Goal: Transaction & Acquisition: Purchase product/service

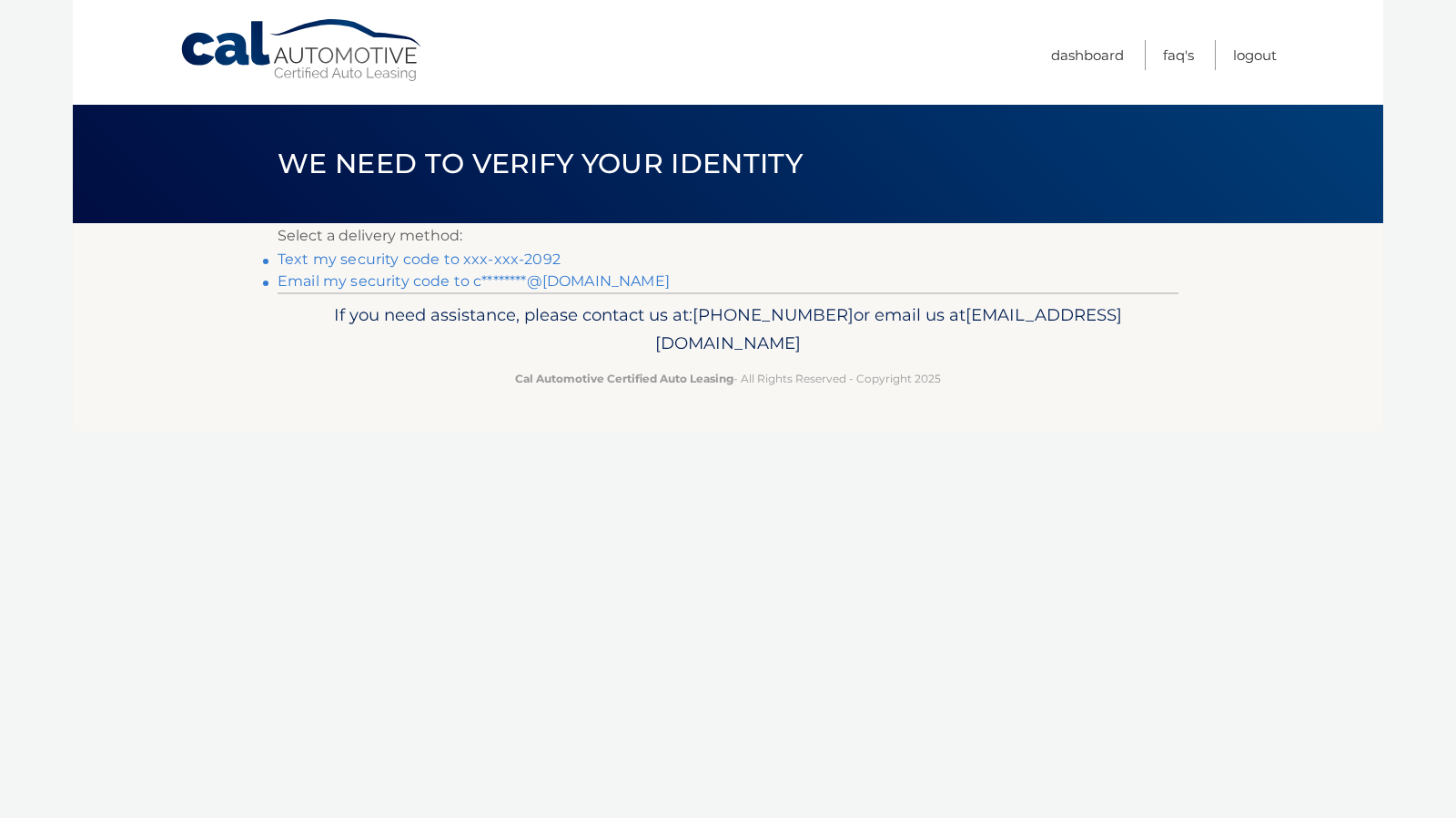
click at [542, 258] on link "Text my security code to xxx-xxx-2092" at bounding box center [419, 259] width 283 height 18
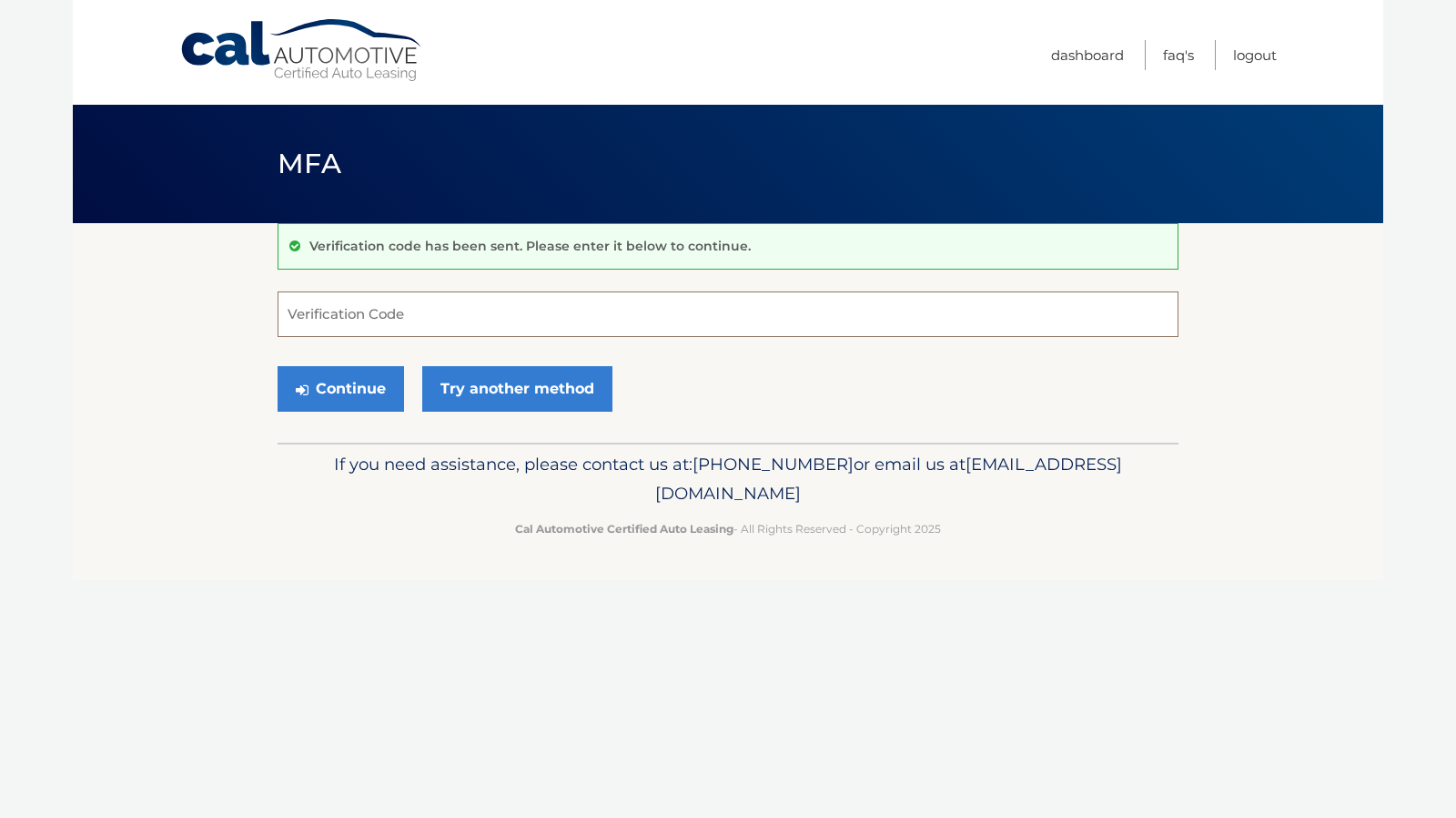
click at [415, 322] on input "Verification Code" at bounding box center [728, 314] width 901 height 46
type input "633002"
click at [382, 387] on button "Continue" at bounding box center [341, 389] width 127 height 46
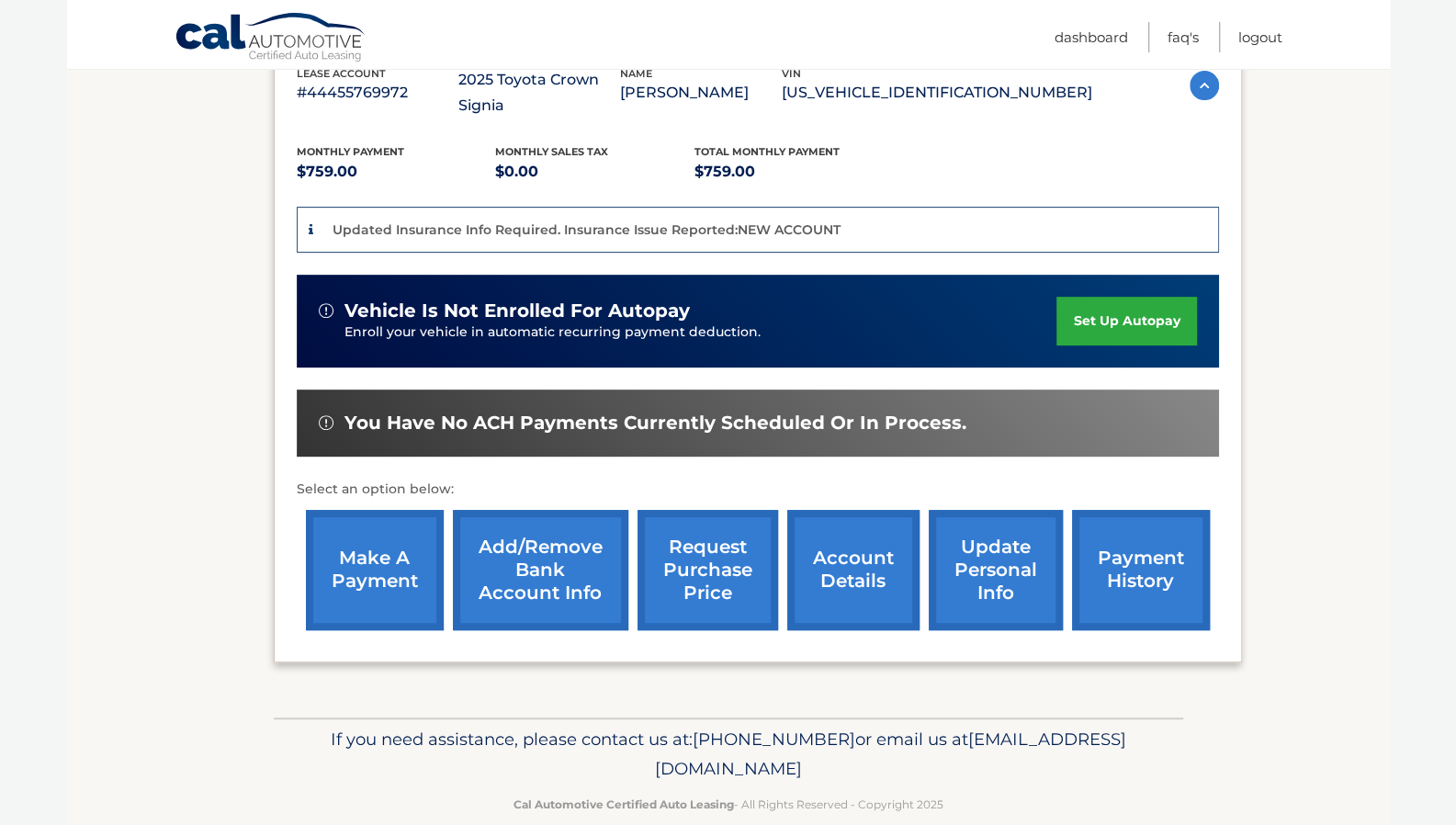
scroll to position [355, 0]
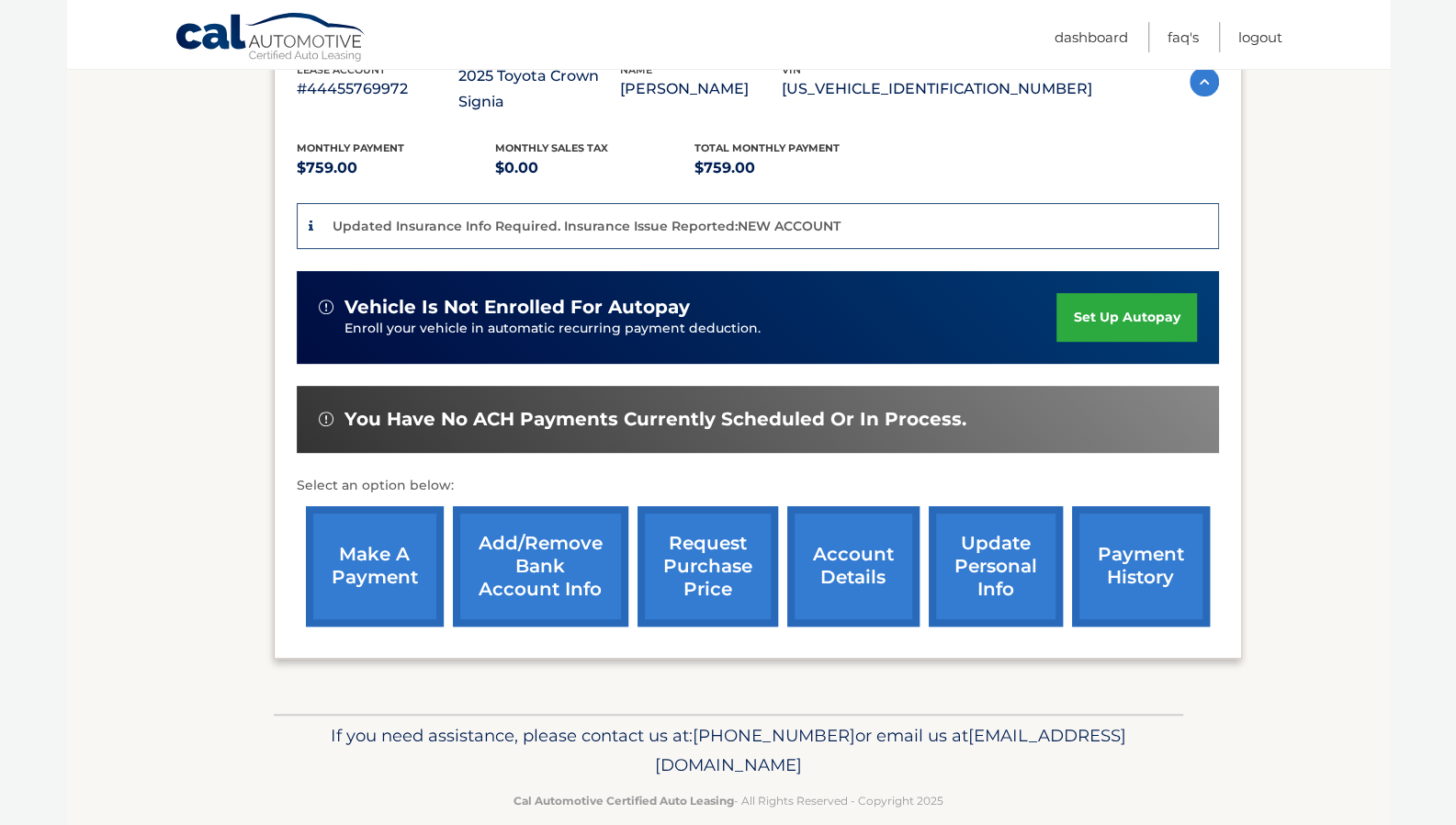
click at [384, 560] on link "make a payment" at bounding box center [374, 566] width 138 height 121
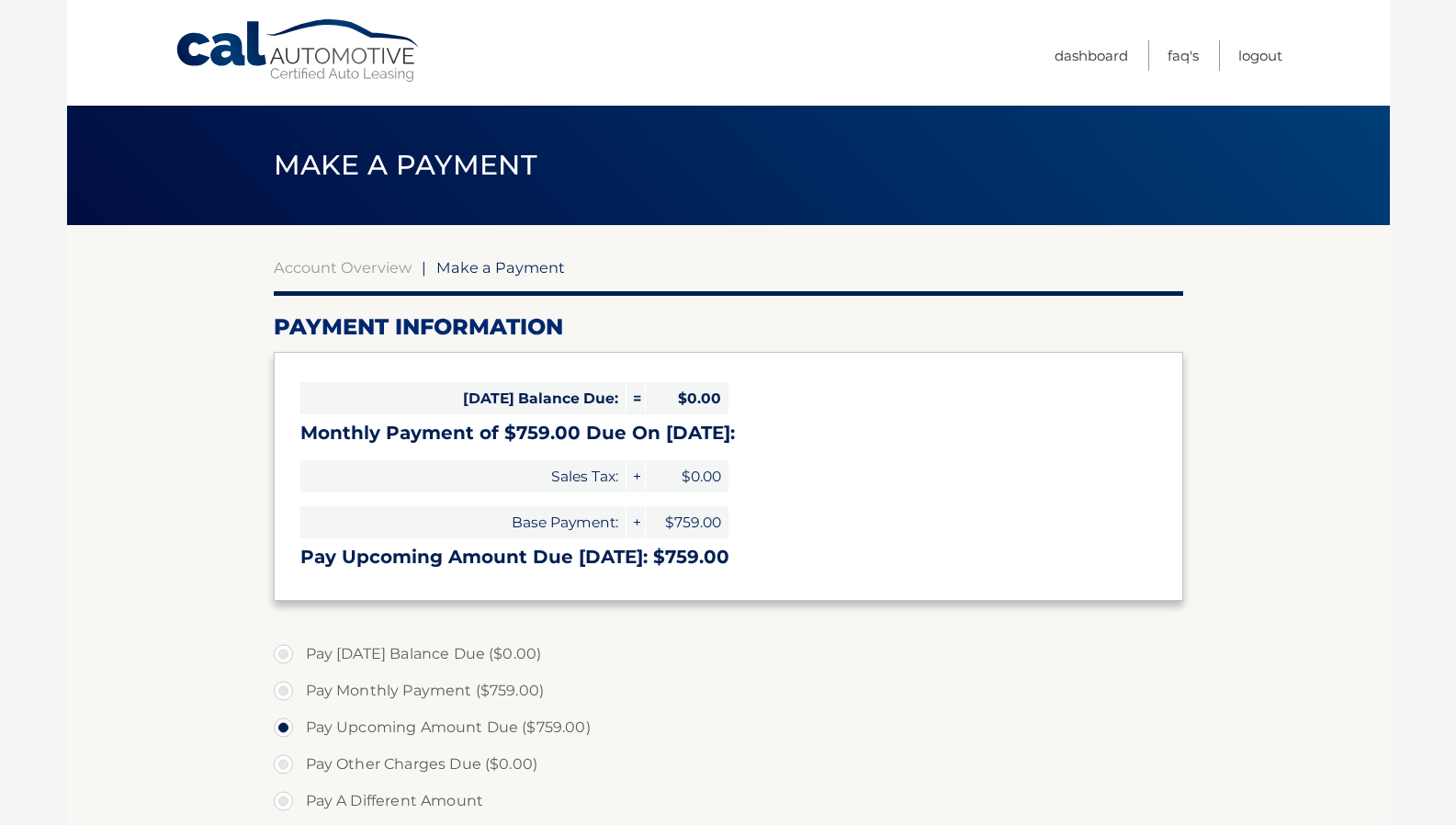
select select "NWFhMjc2ODAtZGZiZC00MDYxLTkyMjgtNzk3YzdmYWY0ZjRi"
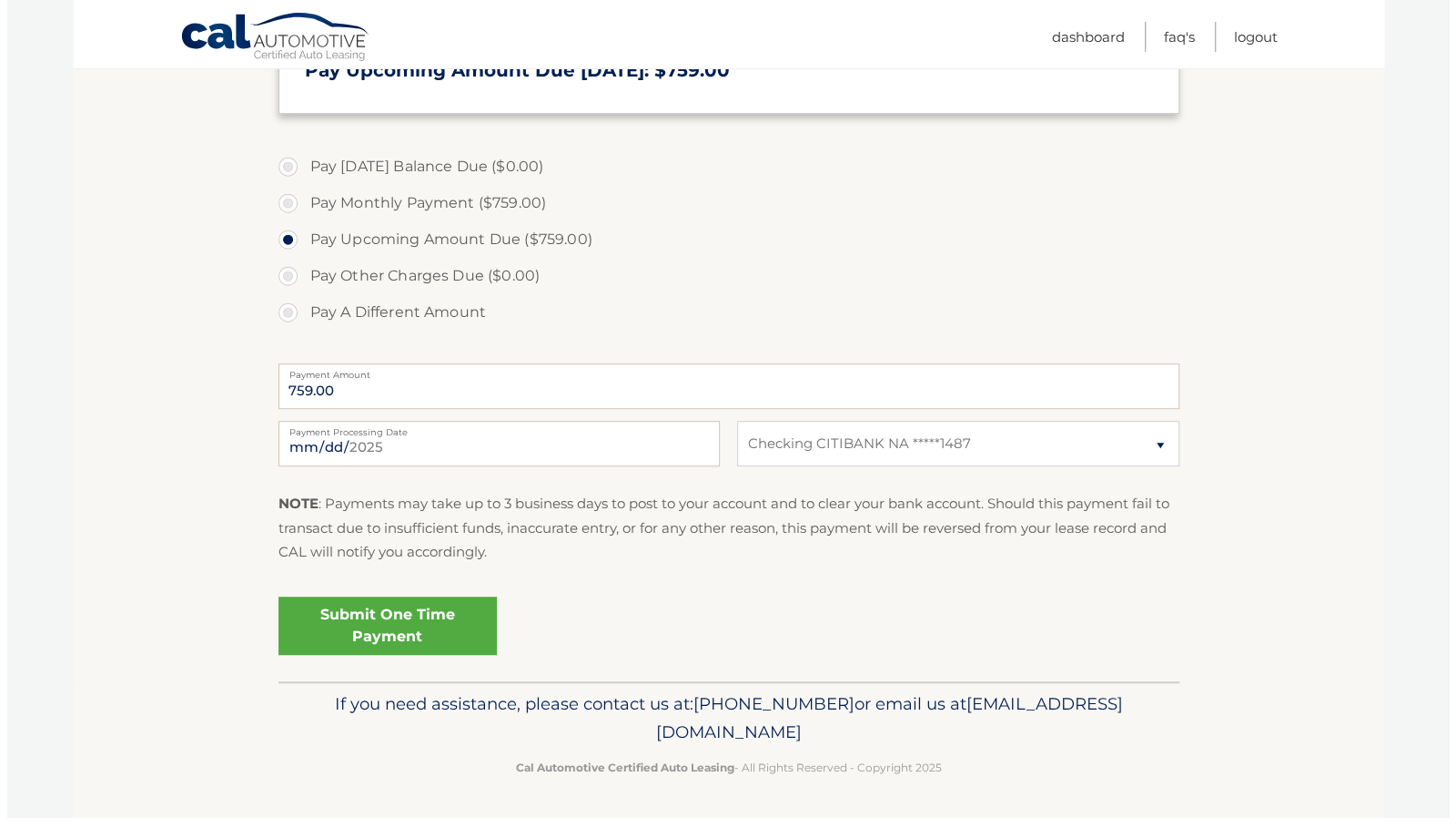
scroll to position [483, 0]
click at [411, 628] on link "Submit One Time Payment" at bounding box center [381, 625] width 218 height 58
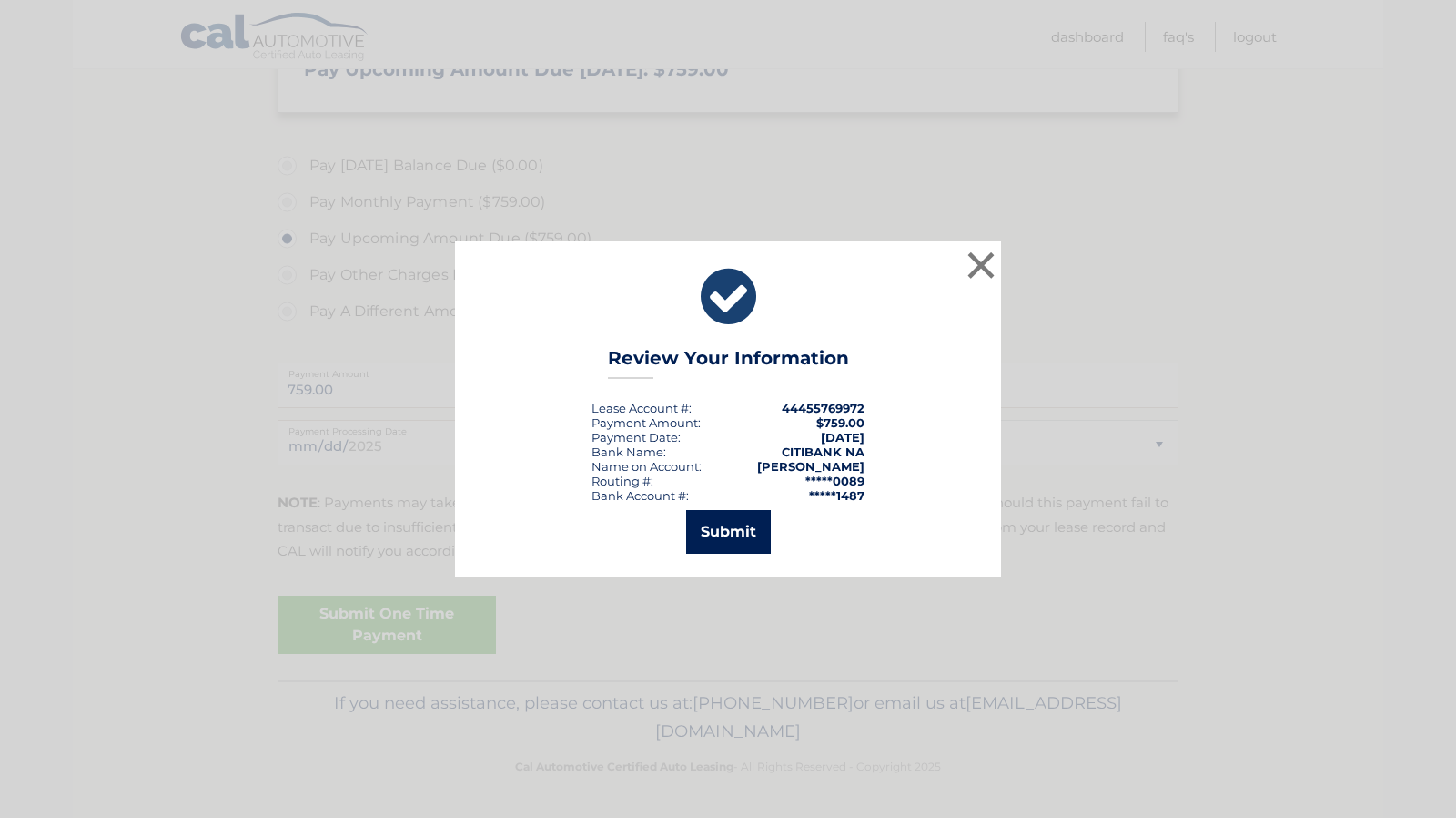
click at [743, 540] on button "Submit" at bounding box center [728, 532] width 85 height 44
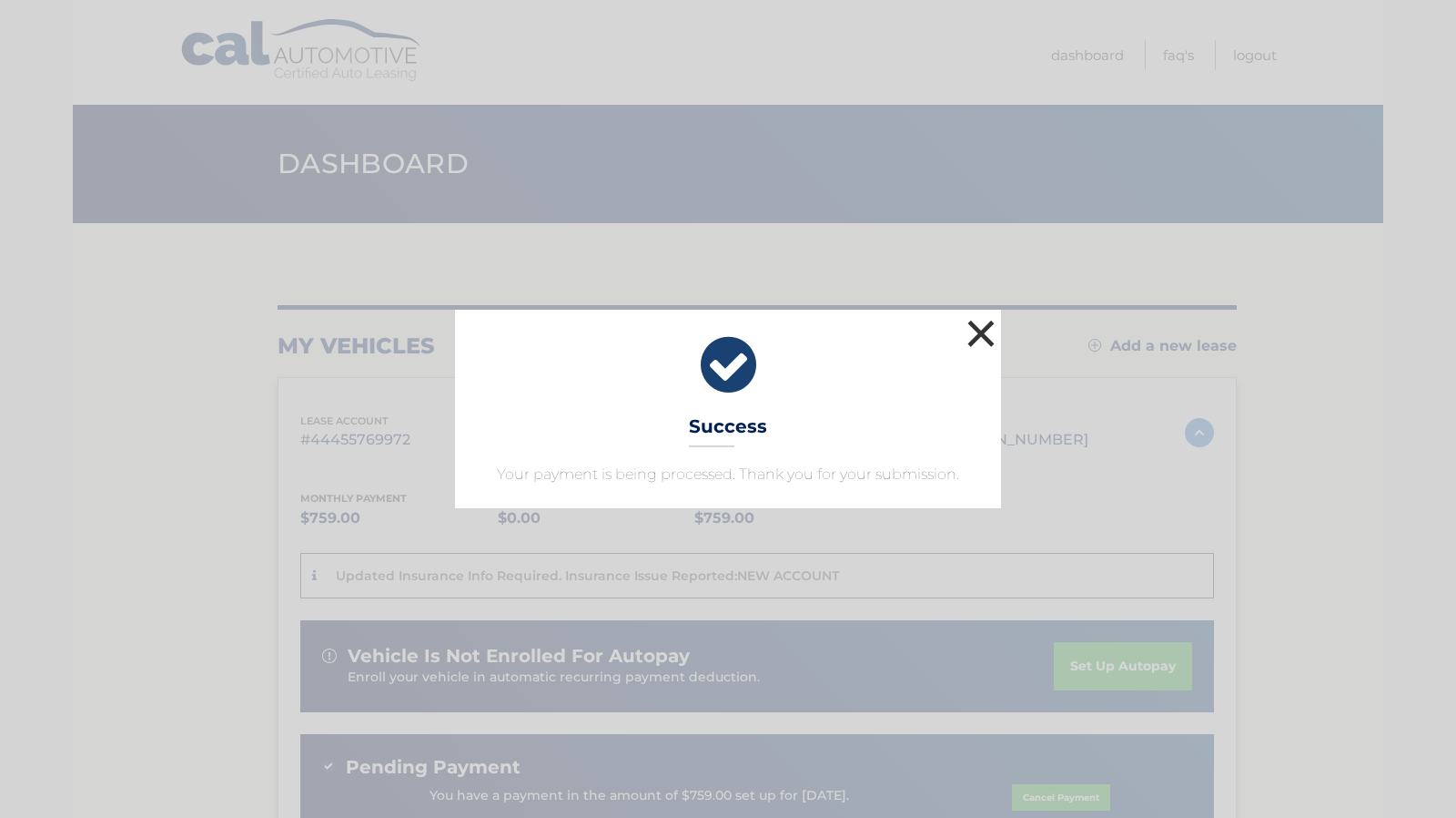
click at [982, 336] on button "×" at bounding box center [981, 333] width 36 height 36
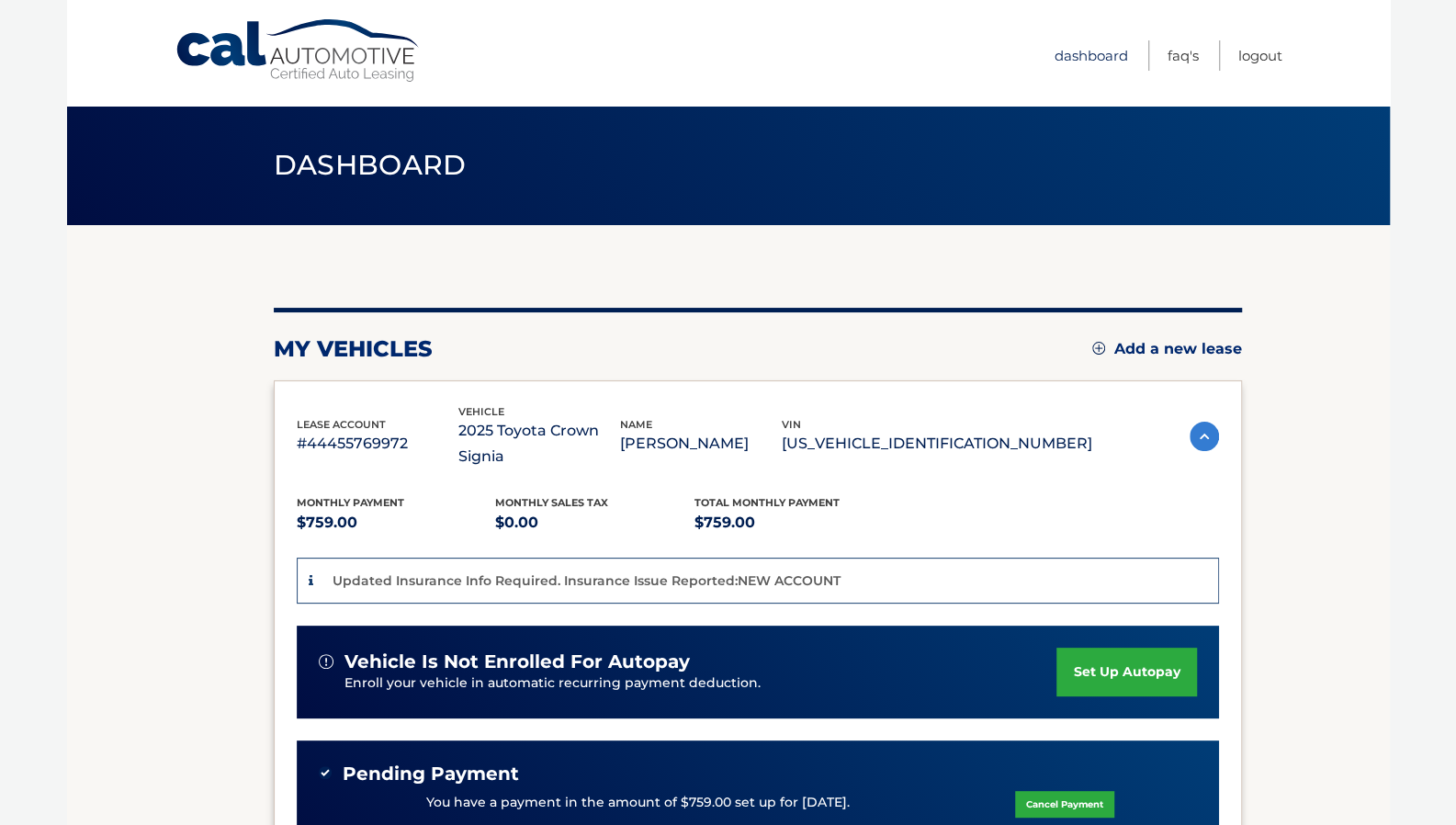
click at [1076, 58] on link "Dashboard" at bounding box center [1092, 55] width 74 height 30
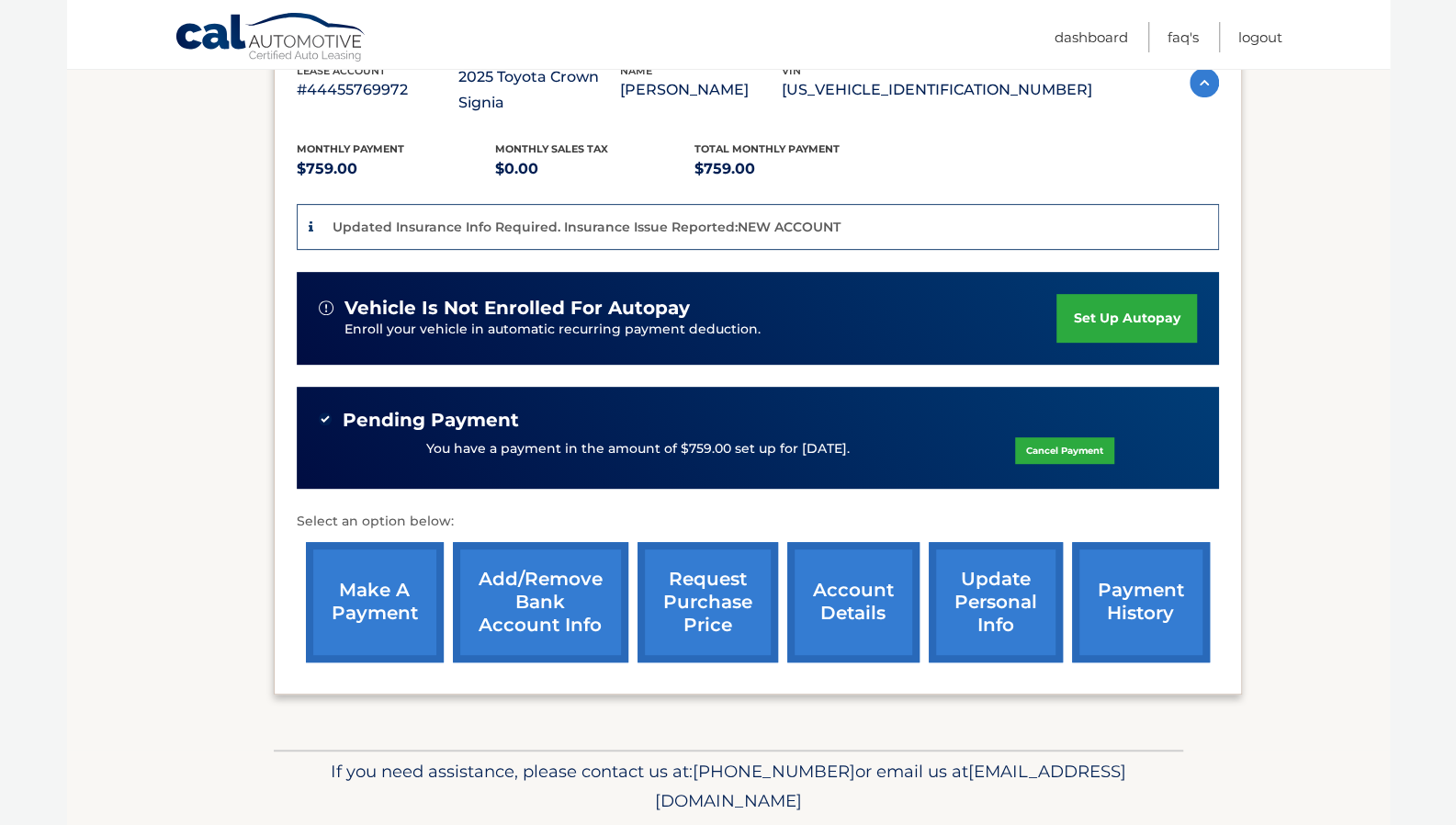
scroll to position [367, 0]
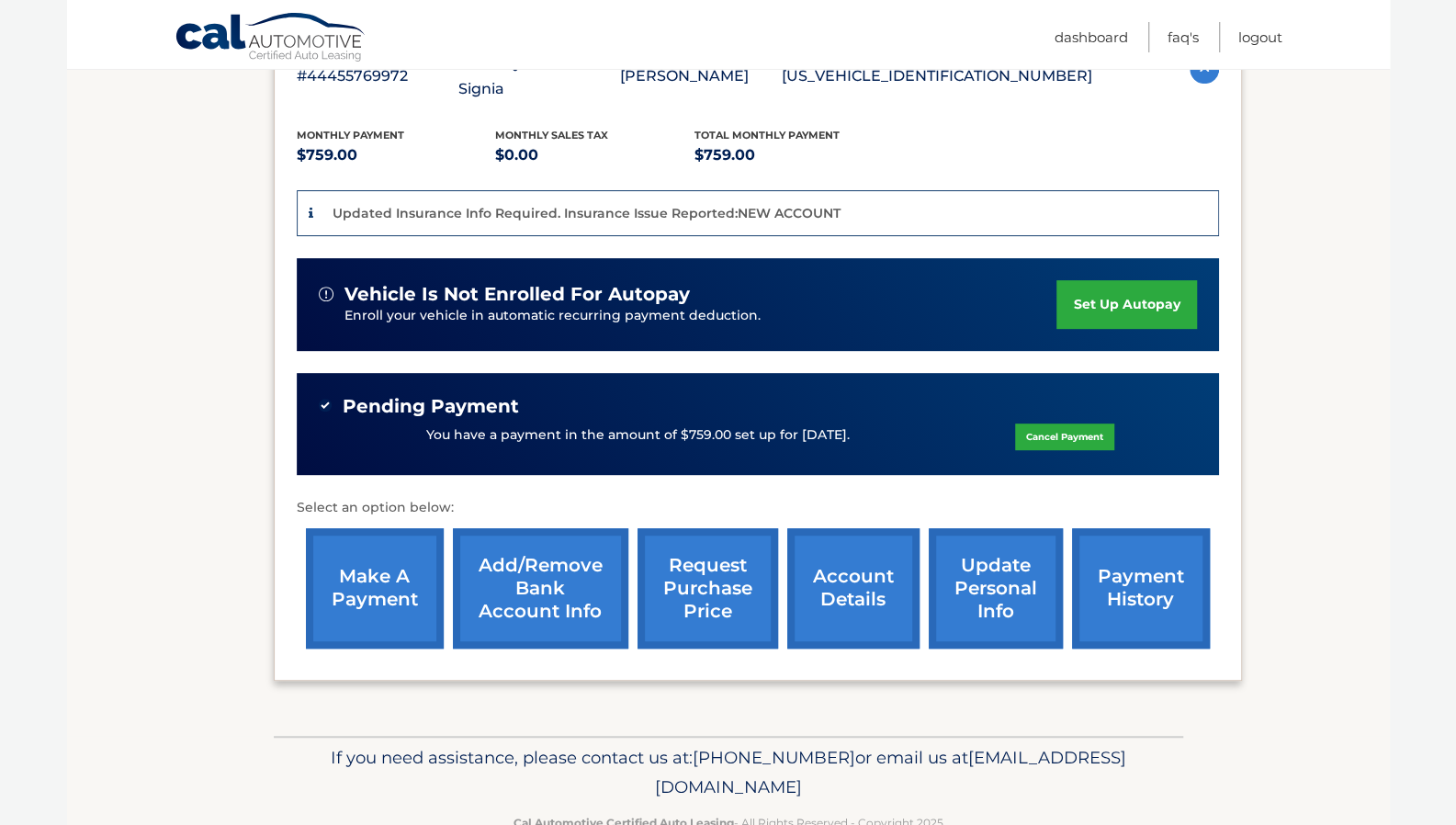
click at [1158, 575] on link "payment history" at bounding box center [1141, 588] width 138 height 121
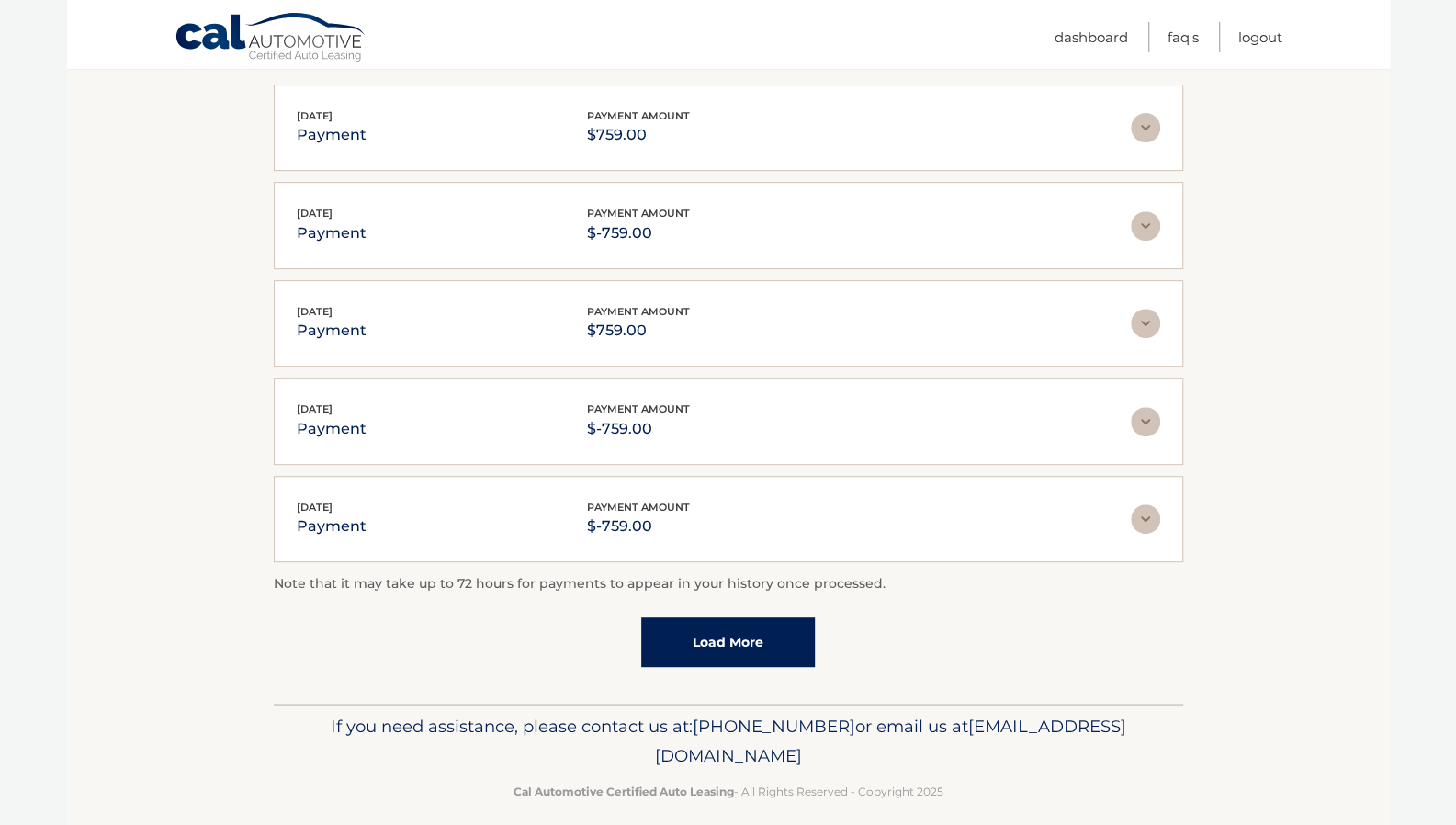
scroll to position [367, 0]
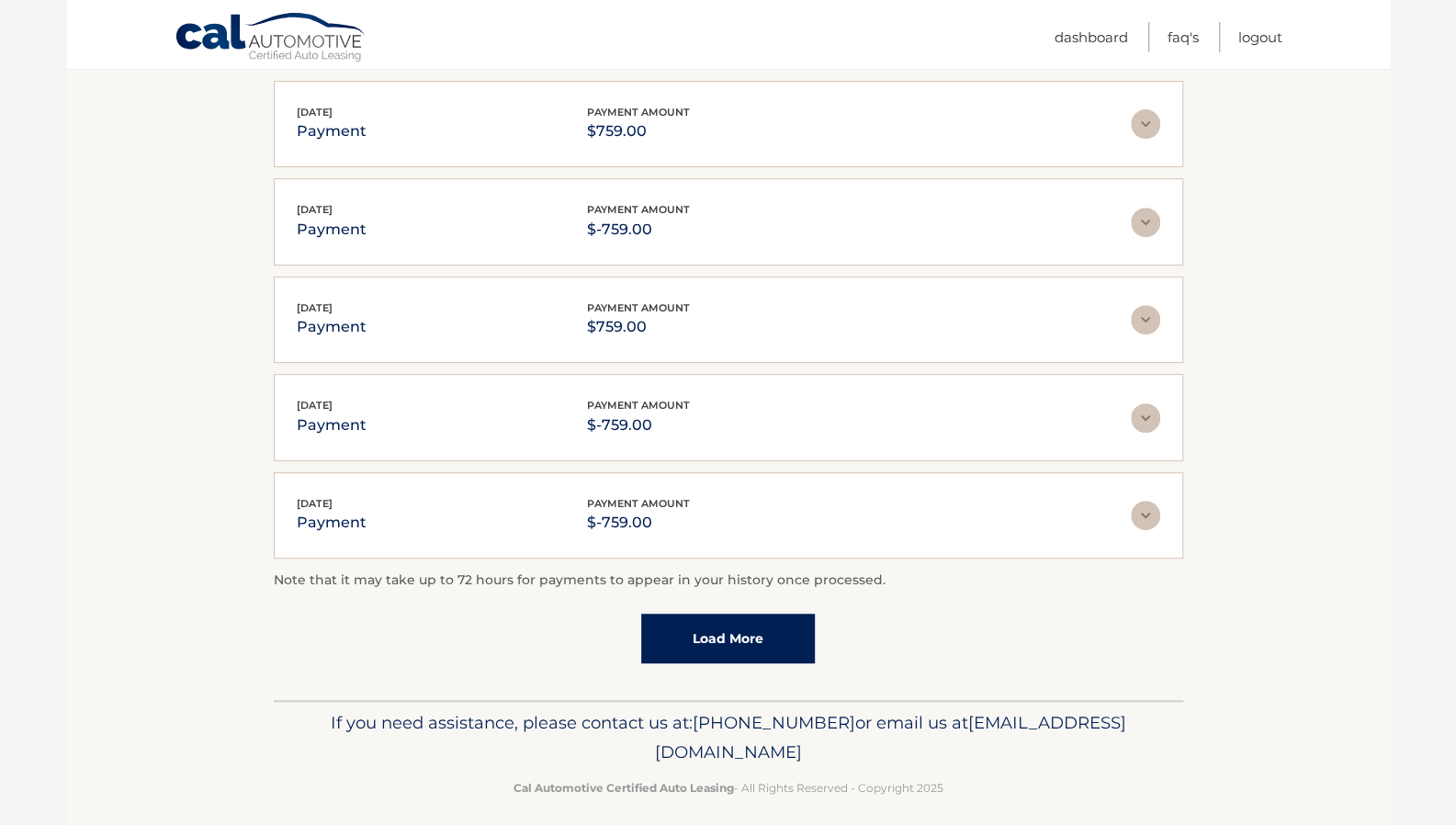
click at [715, 636] on link "Load More" at bounding box center [728, 638] width 174 height 50
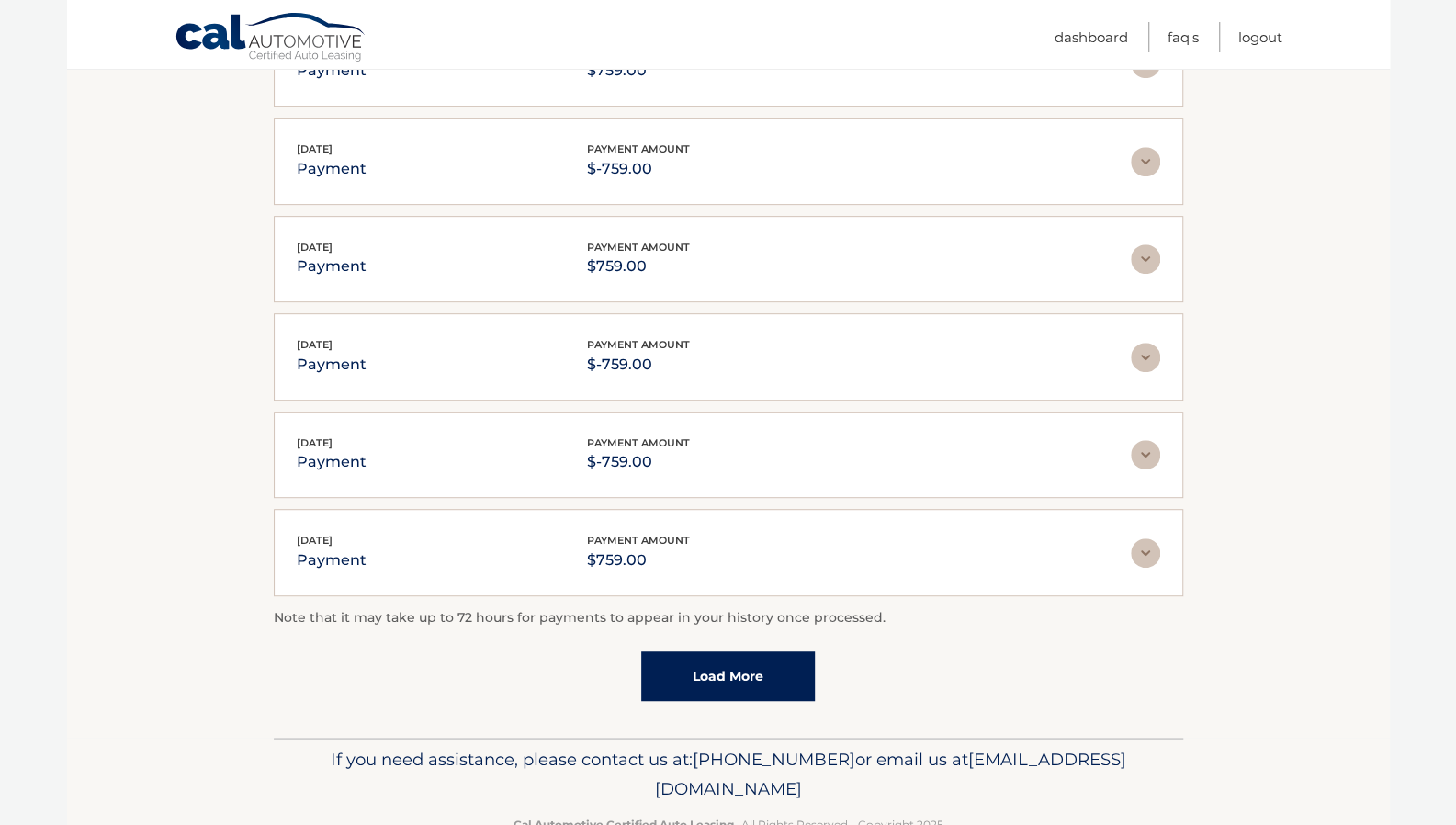
scroll to position [473, 0]
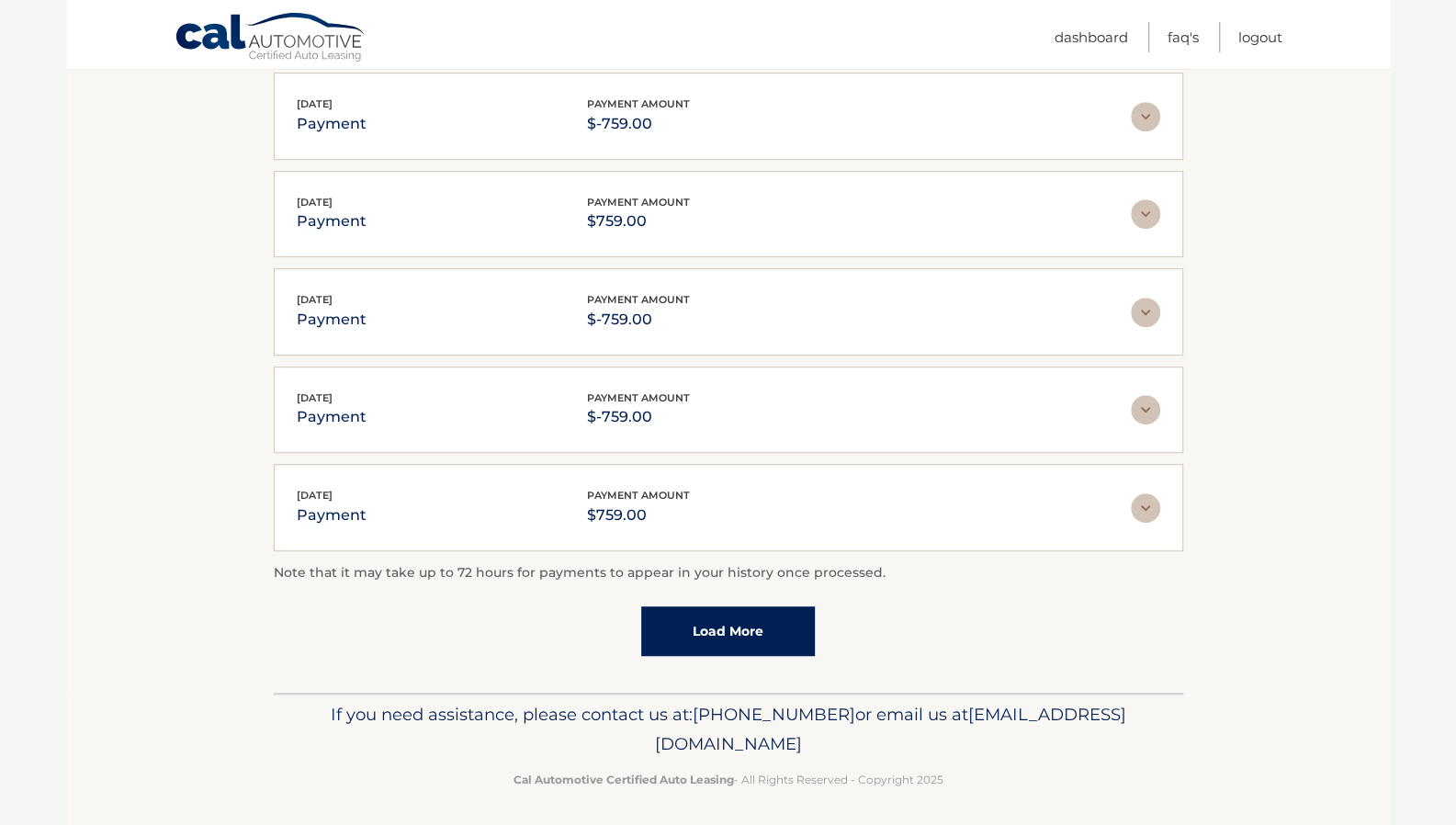
click at [746, 636] on link "Load More" at bounding box center [728, 631] width 174 height 50
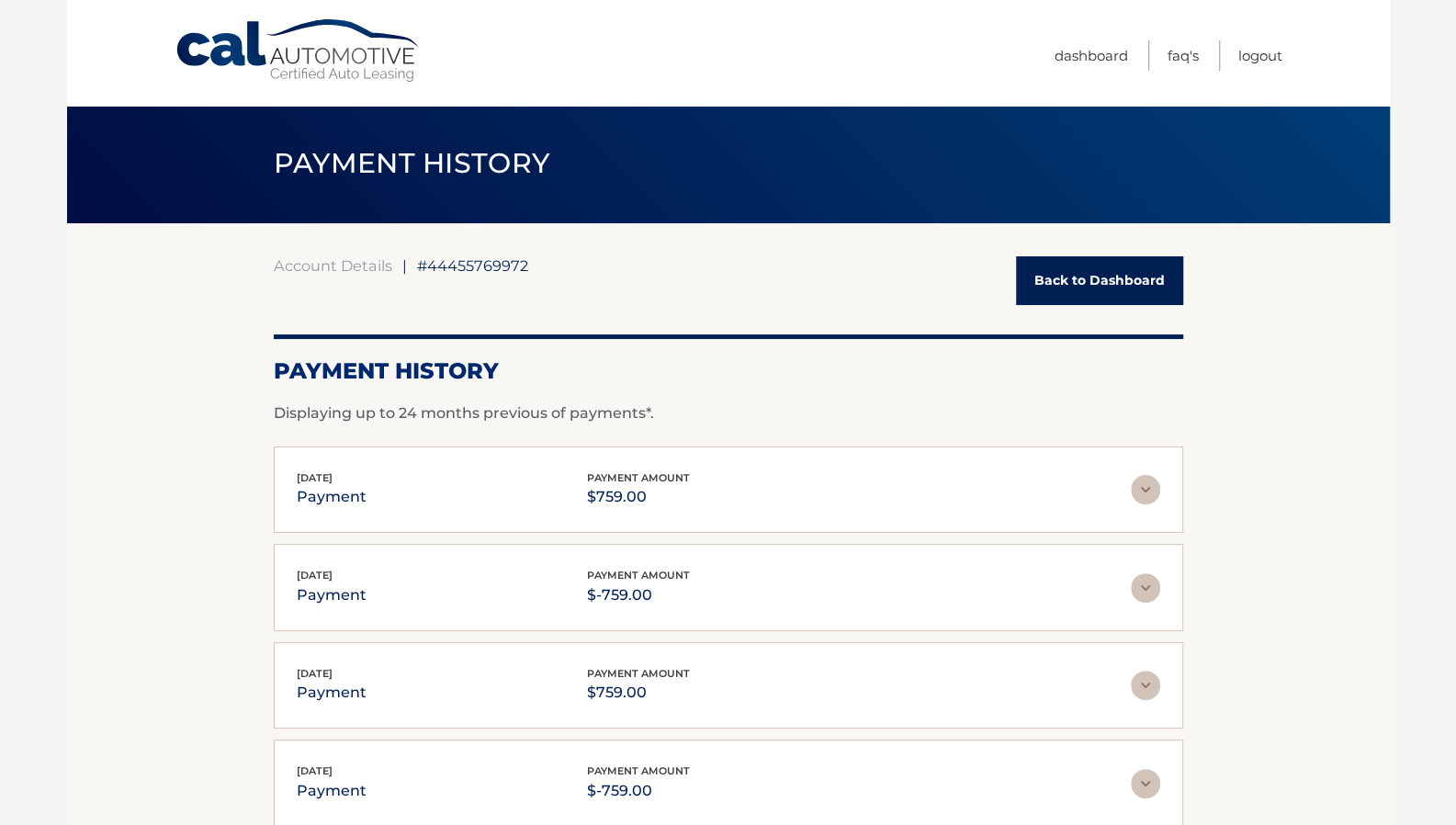
scroll to position [0, 0]
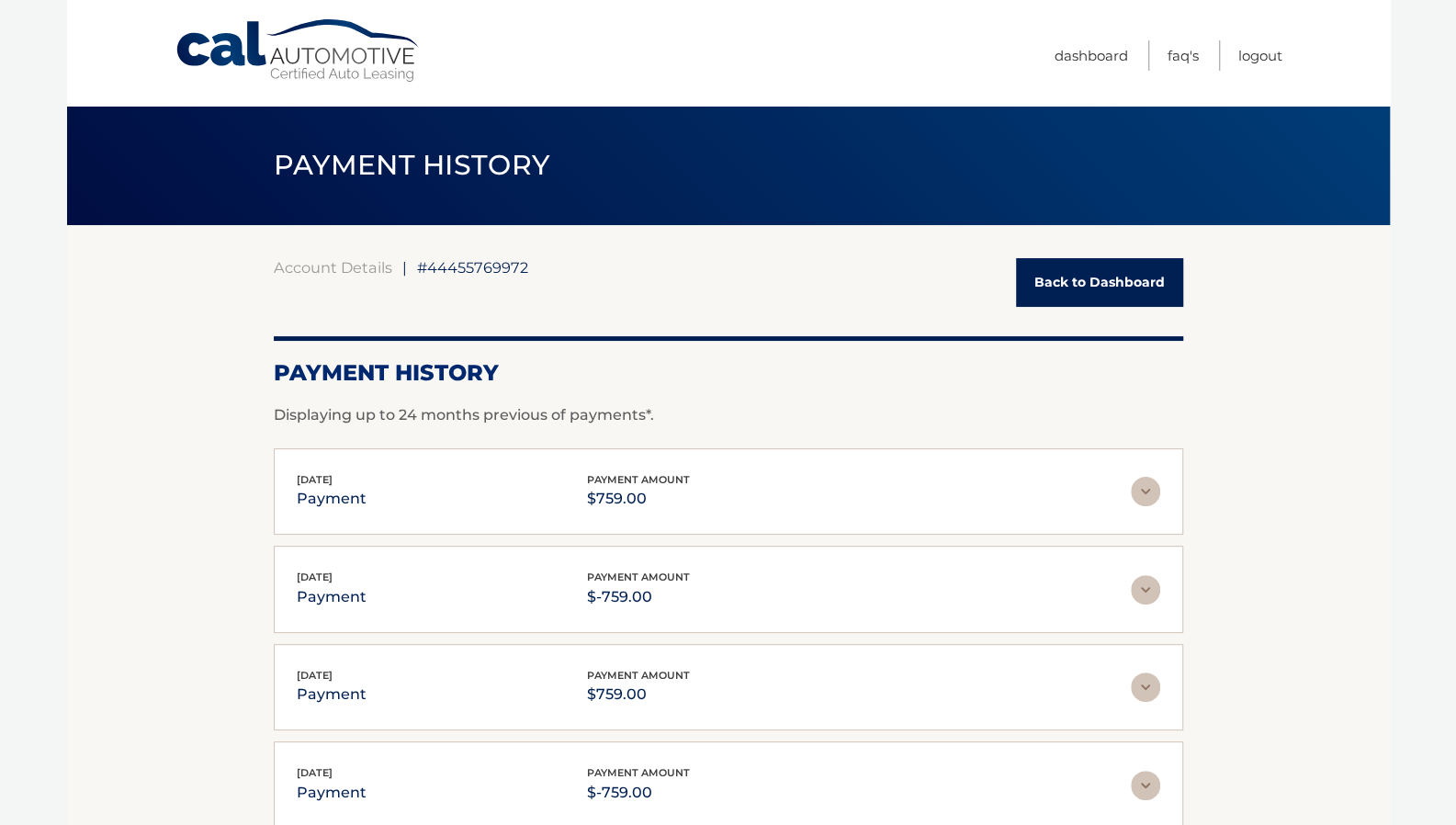
click at [1112, 276] on link "Back to Dashboard" at bounding box center [1099, 283] width 167 height 49
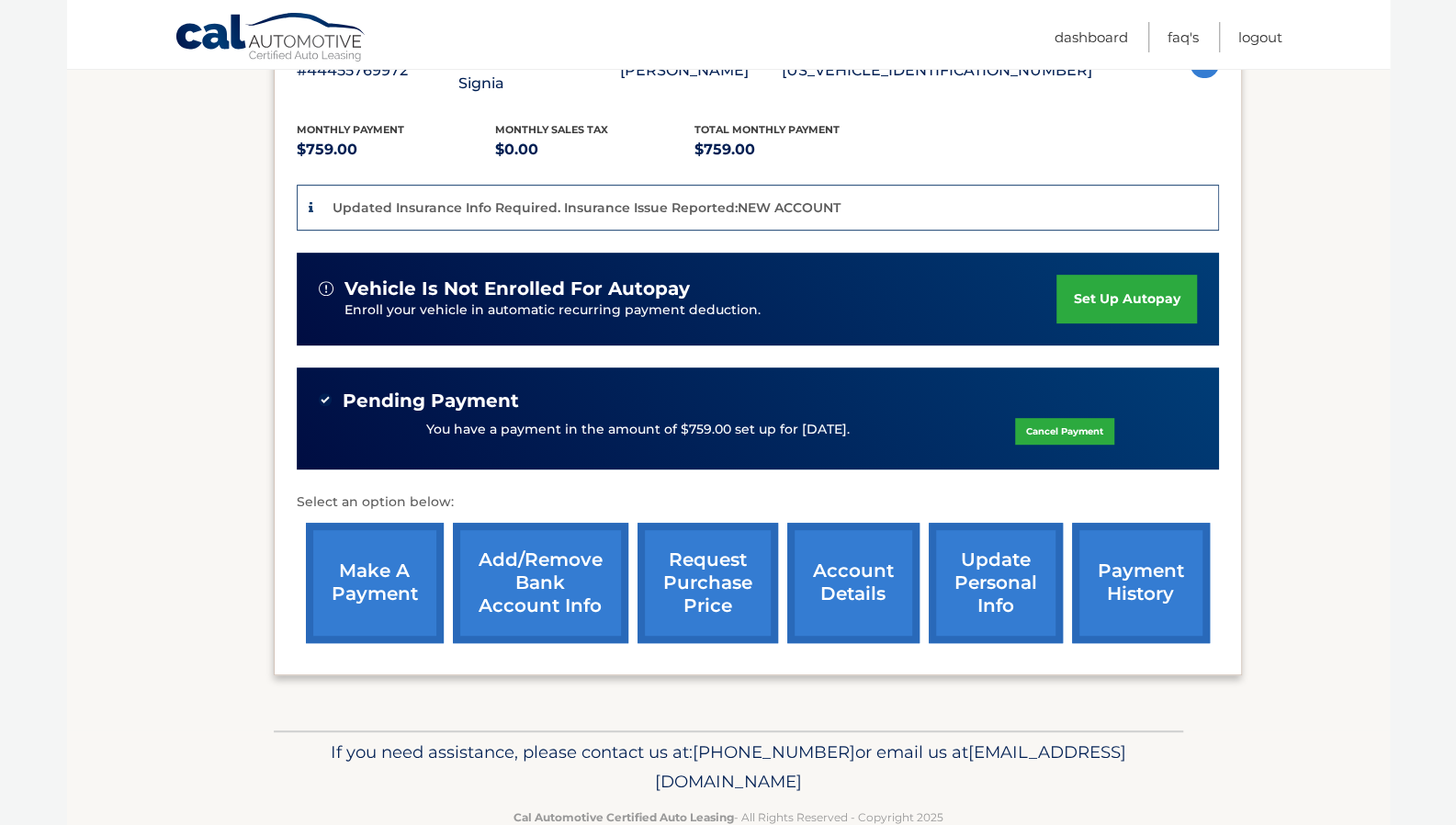
scroll to position [390, 0]
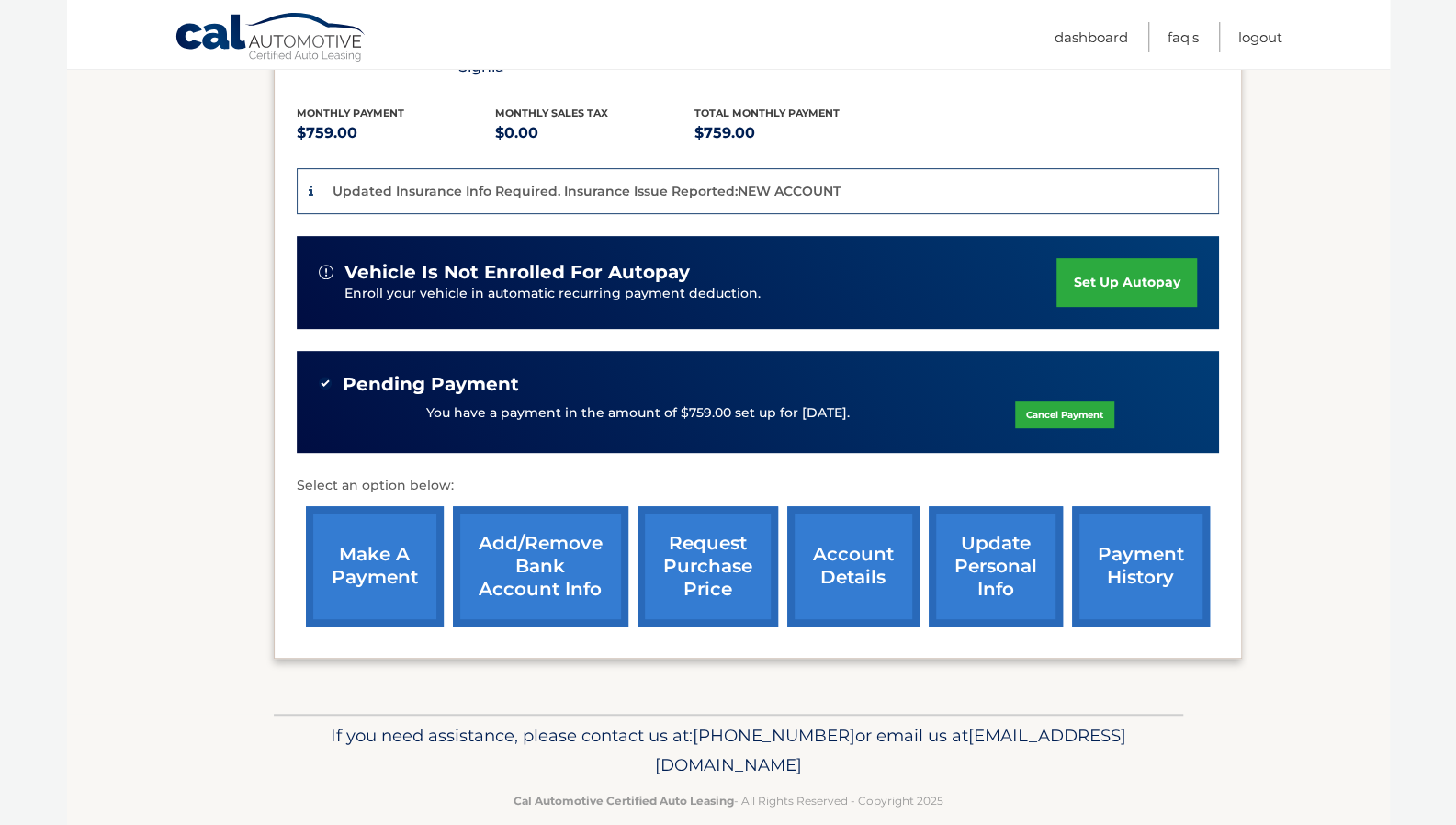
click at [857, 561] on link "account details" at bounding box center [854, 566] width 133 height 121
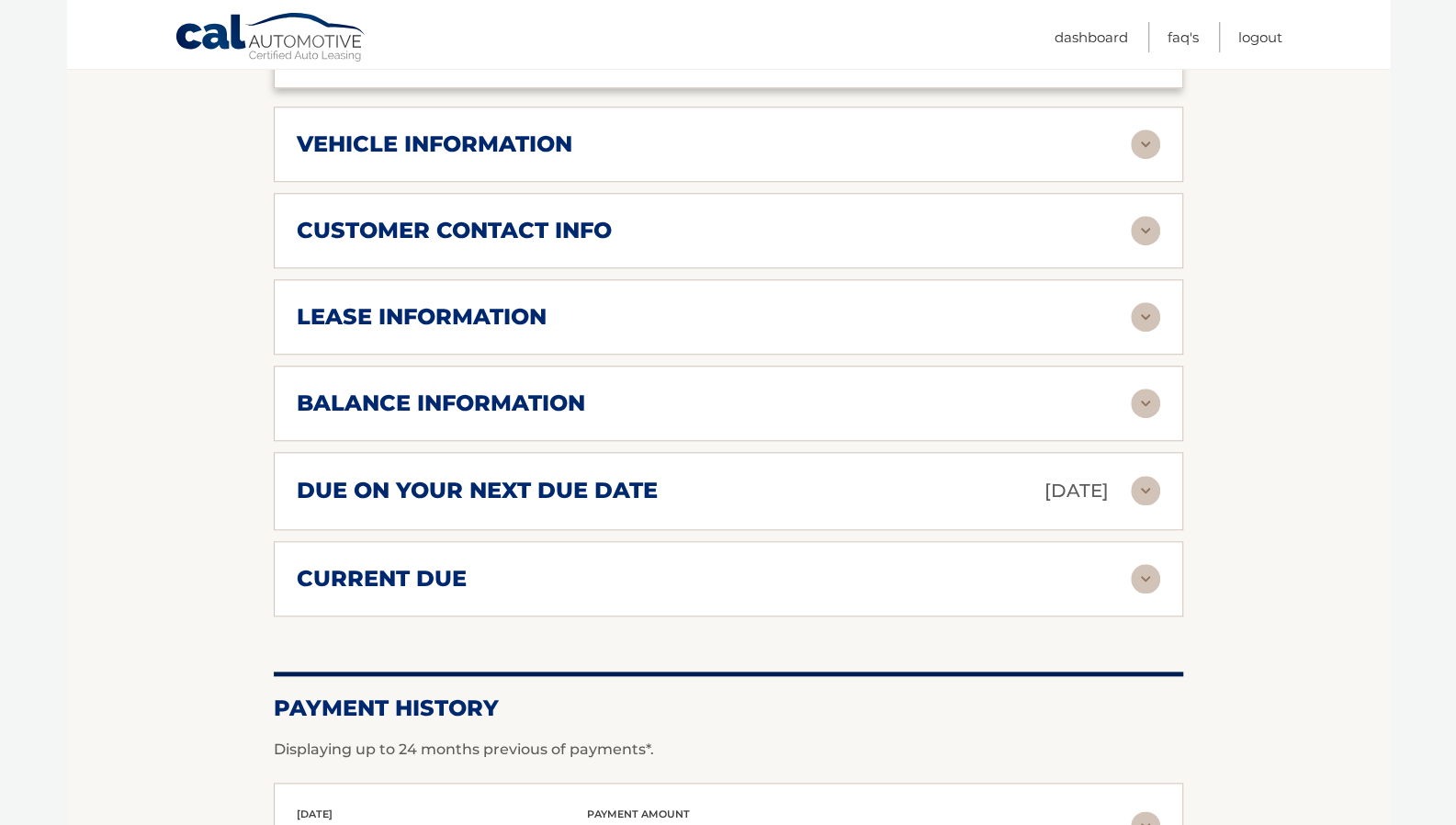
scroll to position [918, 0]
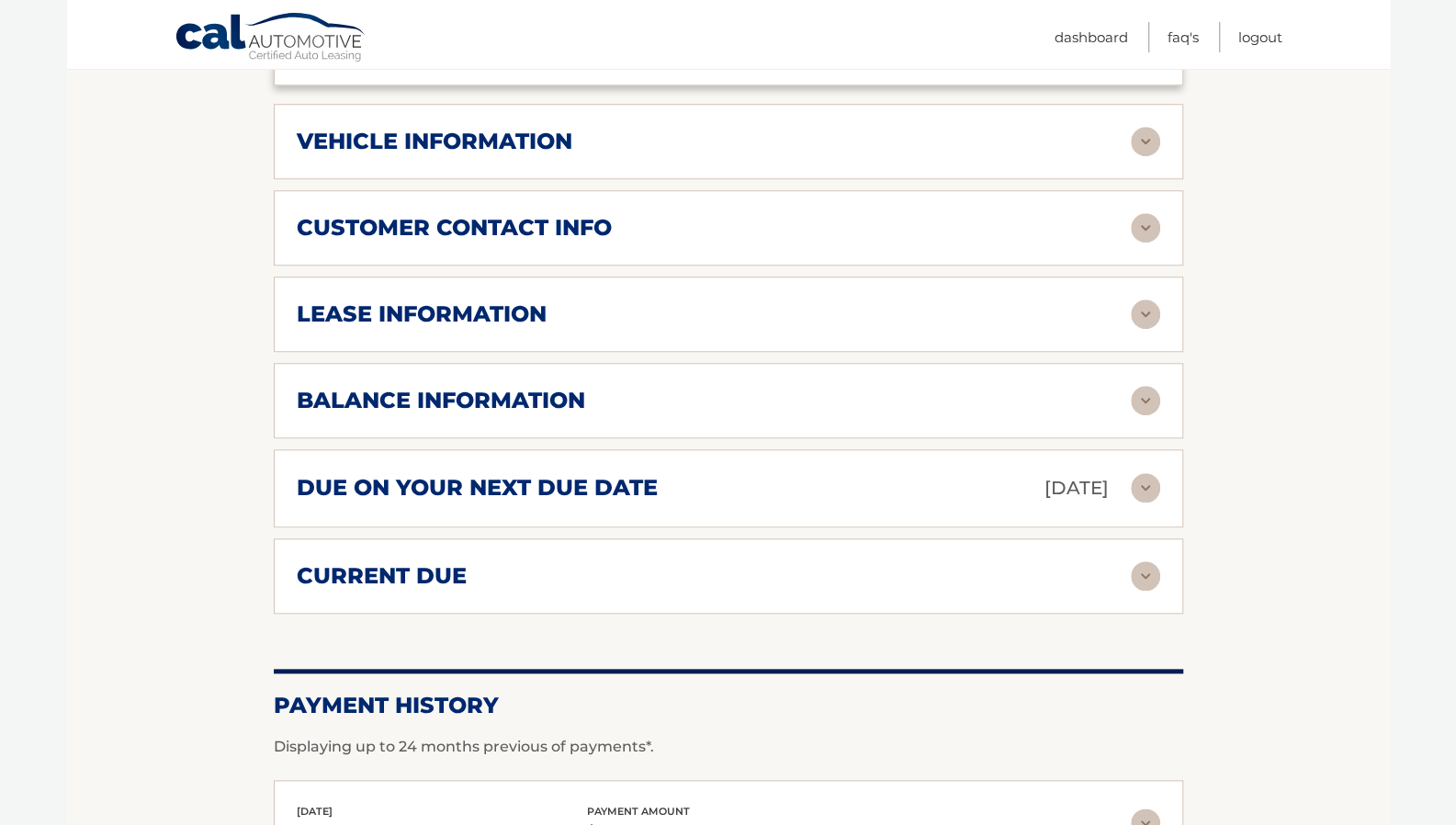
click at [1145, 387] on img at bounding box center [1146, 401] width 29 height 29
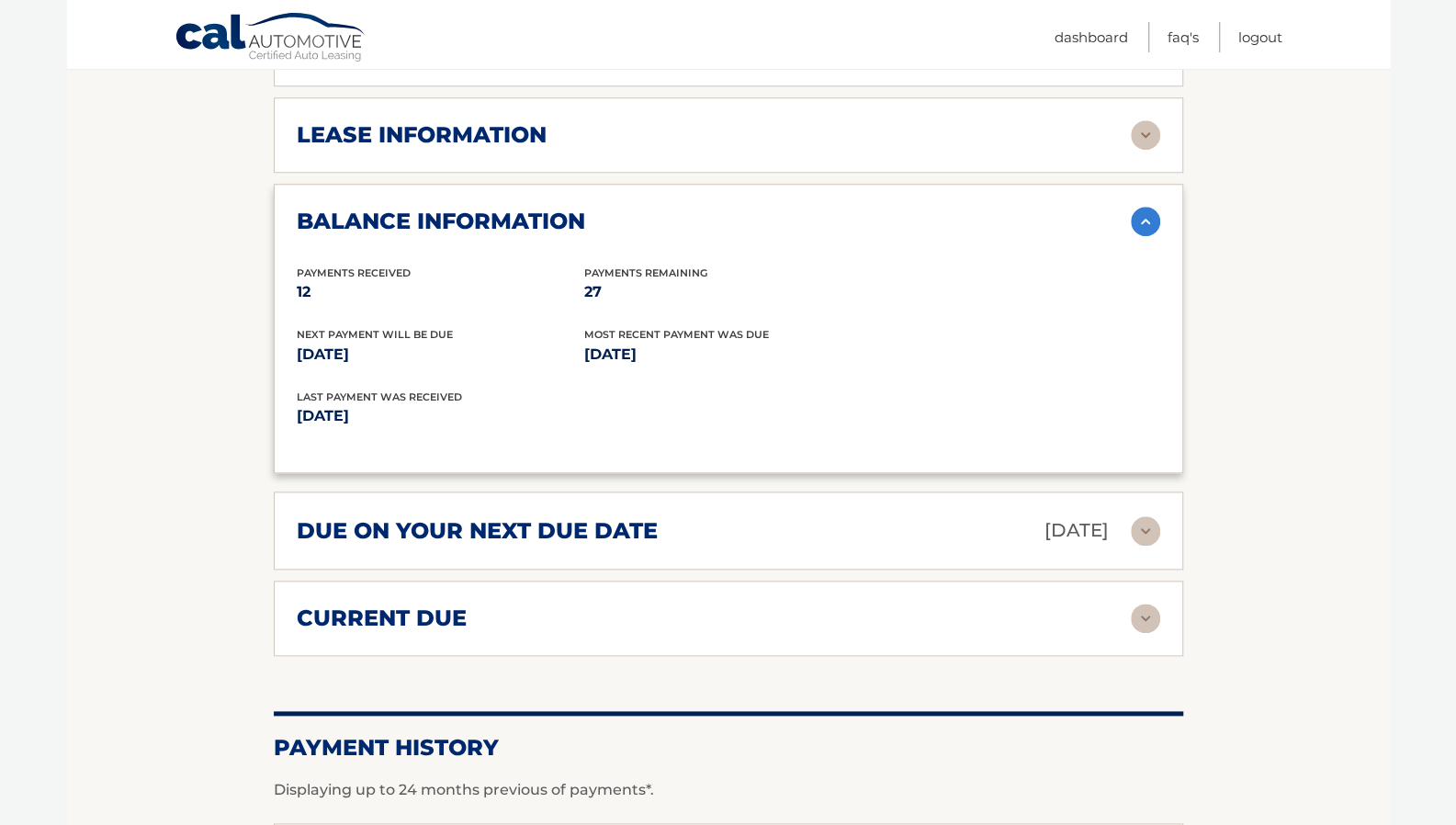
scroll to position [1102, 0]
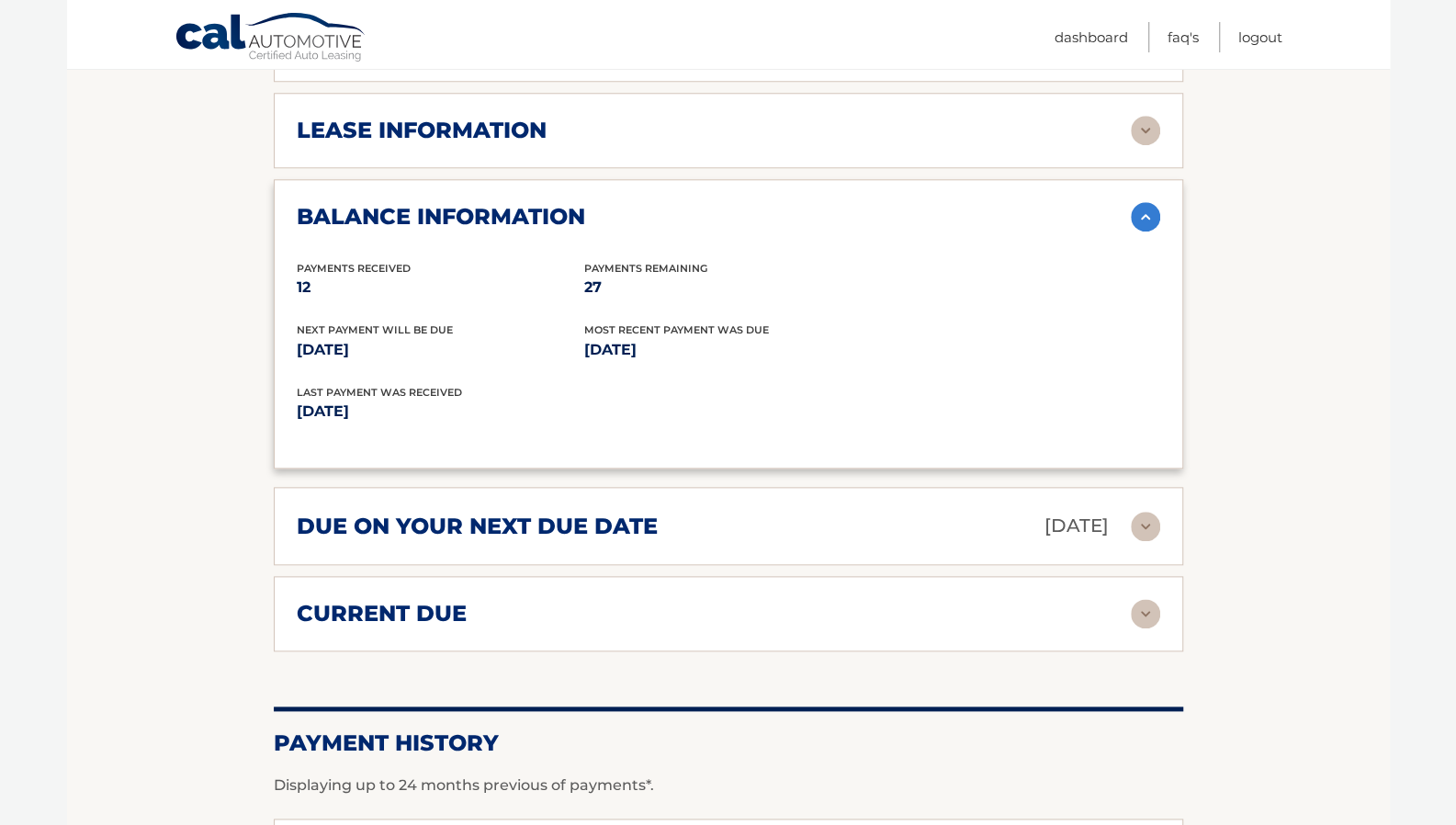
click at [1140, 524] on img at bounding box center [1146, 526] width 29 height 29
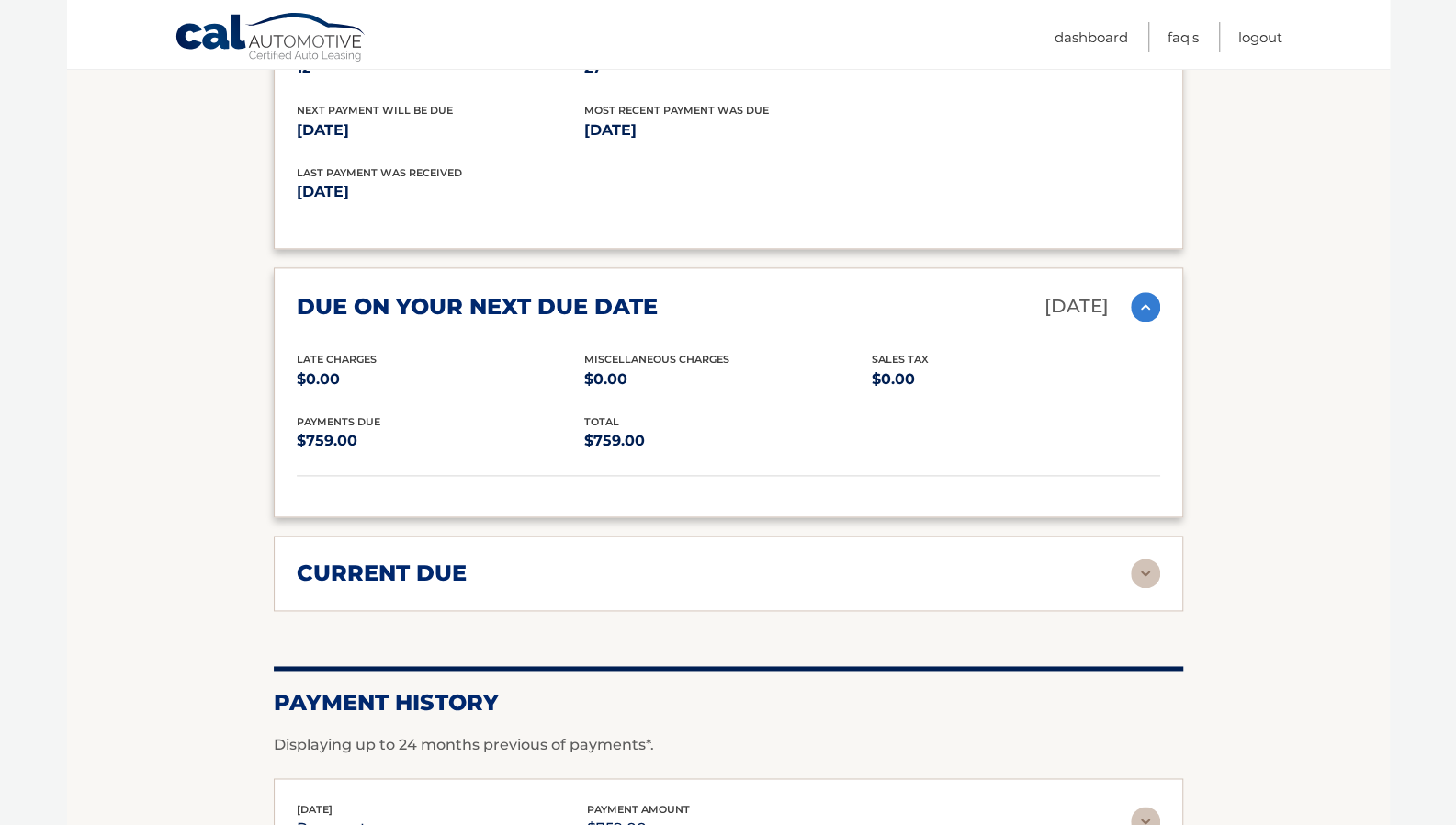
scroll to position [1378, 0]
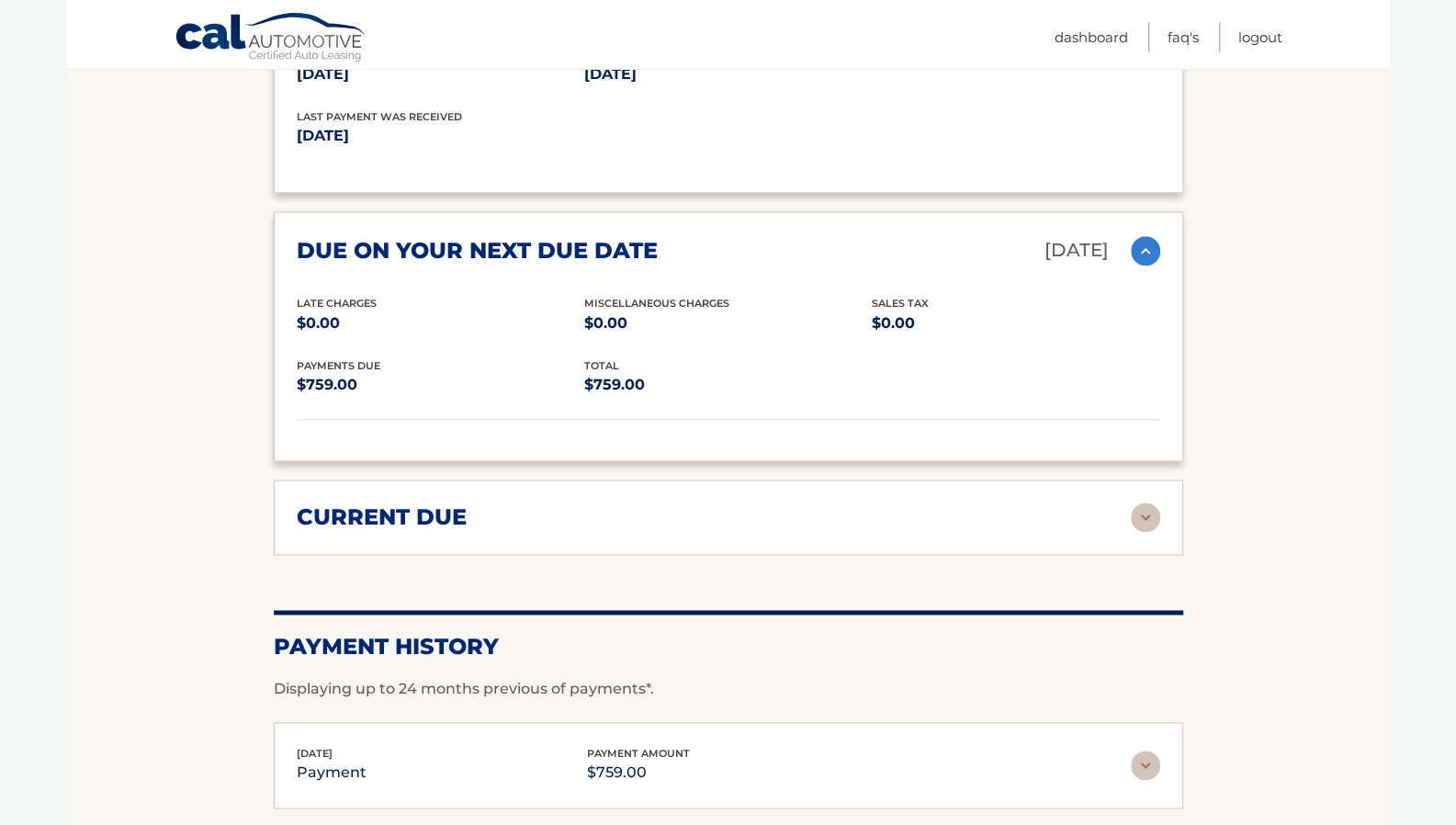
click at [1137, 506] on img at bounding box center [1146, 518] width 29 height 29
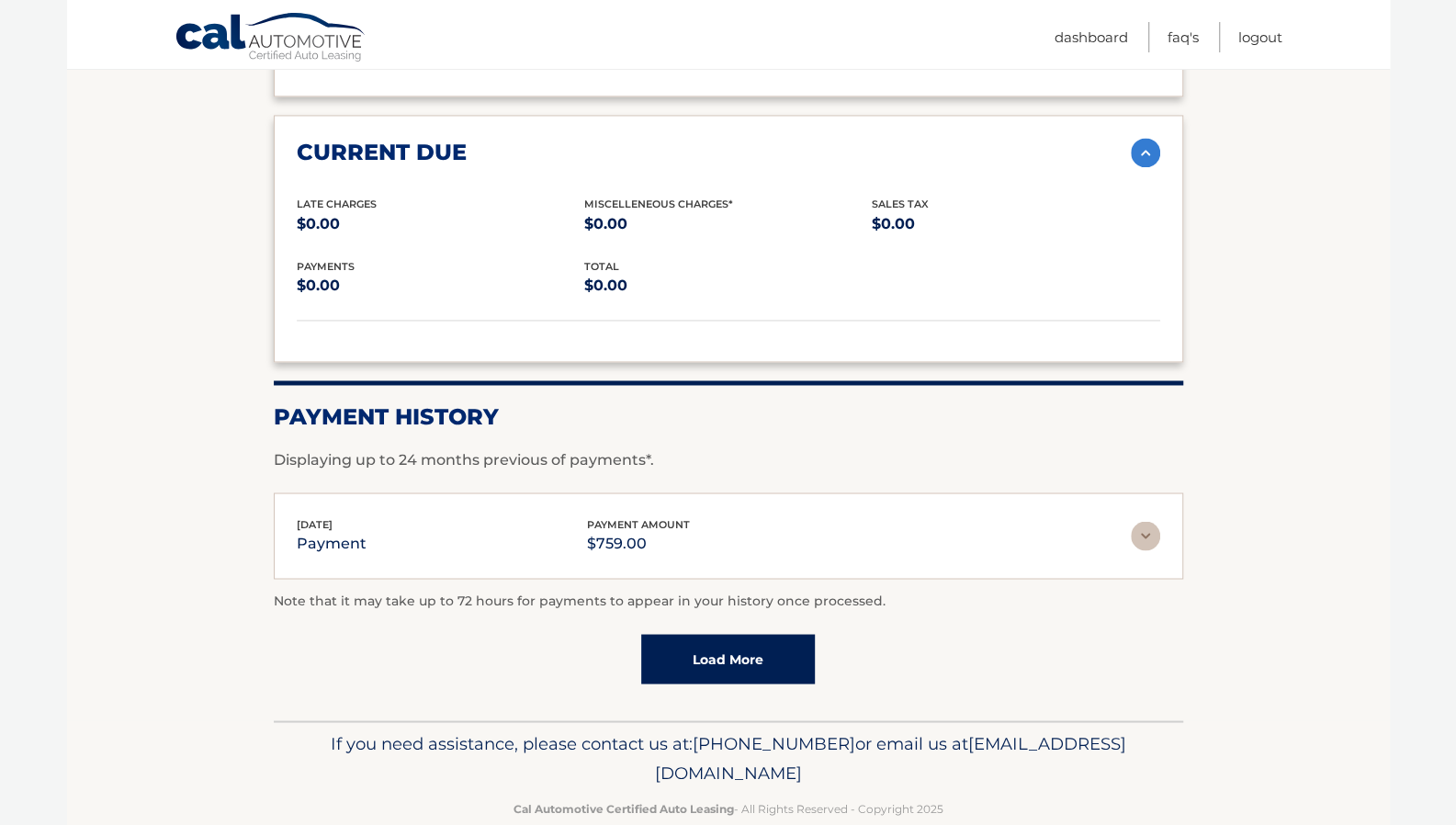
scroll to position [1745, 0]
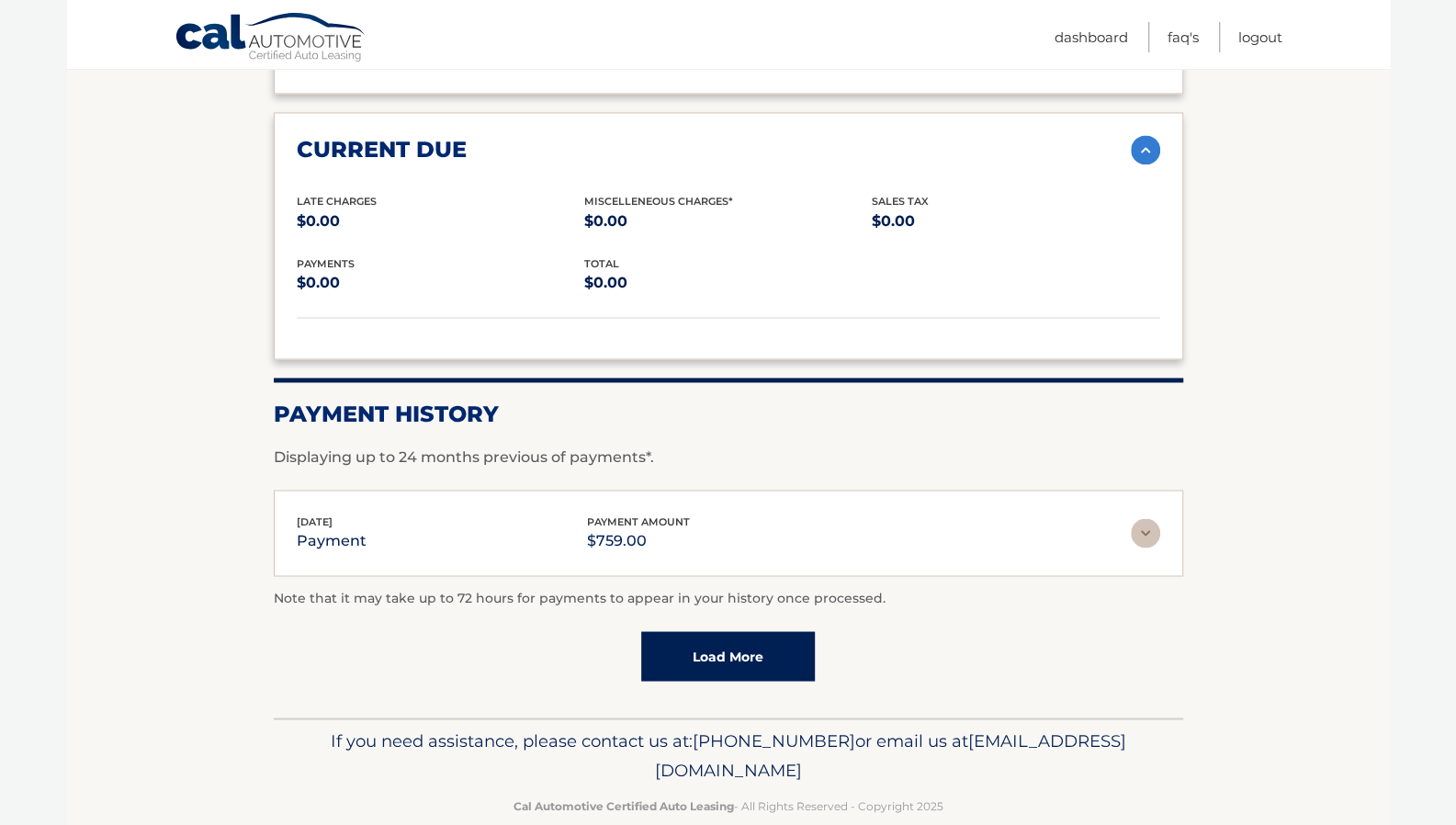
click at [778, 666] on link "Load More" at bounding box center [728, 656] width 174 height 50
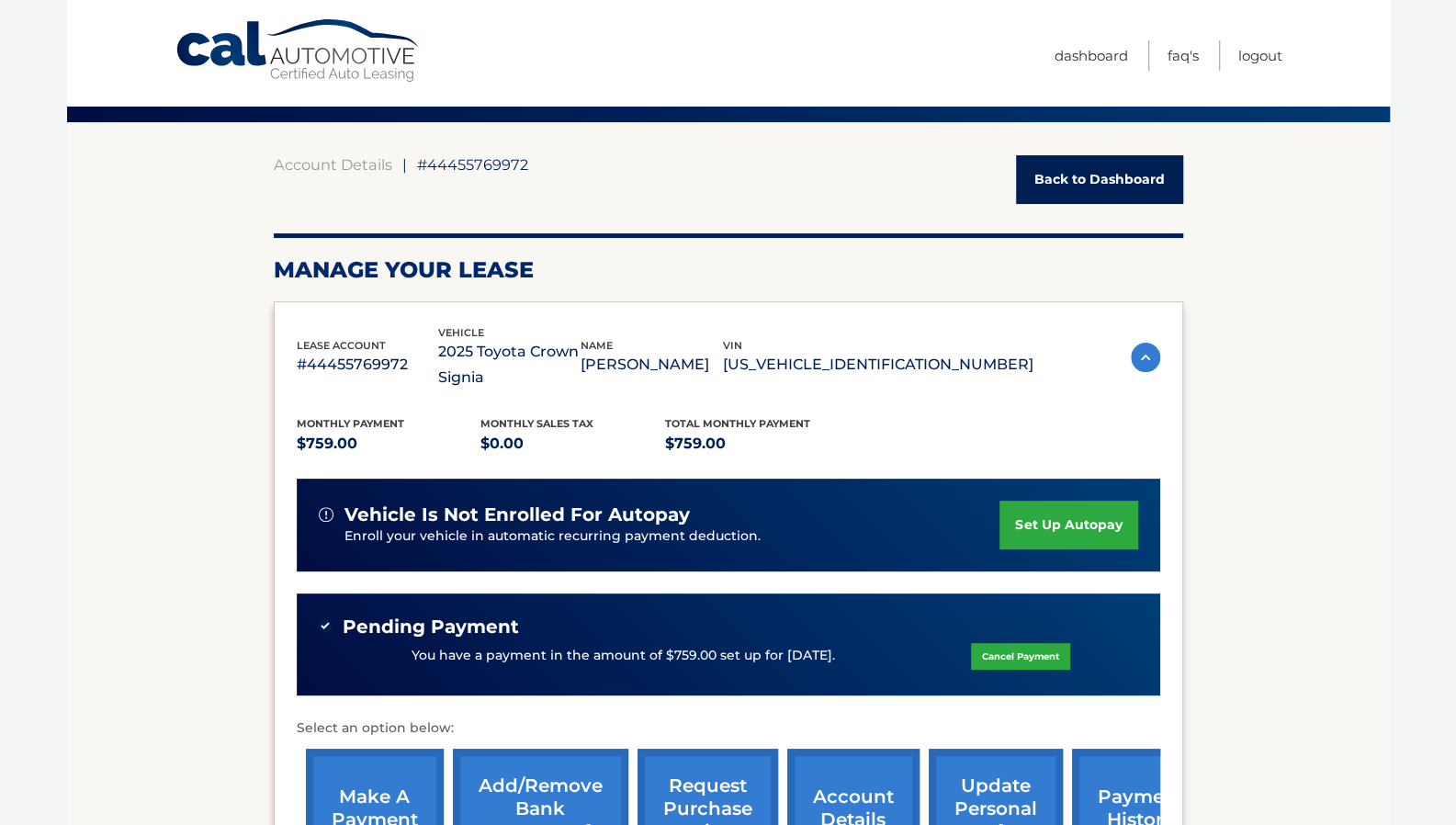
scroll to position [0, 0]
